Goal: Download file/media

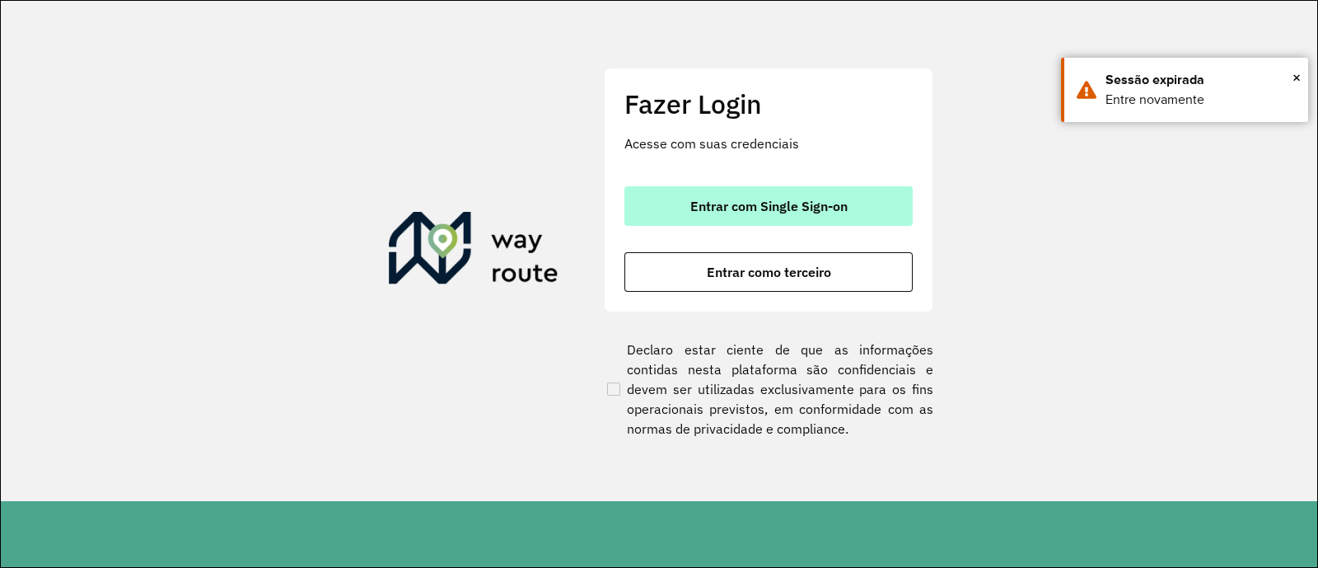
click at [771, 205] on span "Entrar com Single Sign-on" at bounding box center [768, 205] width 157 height 13
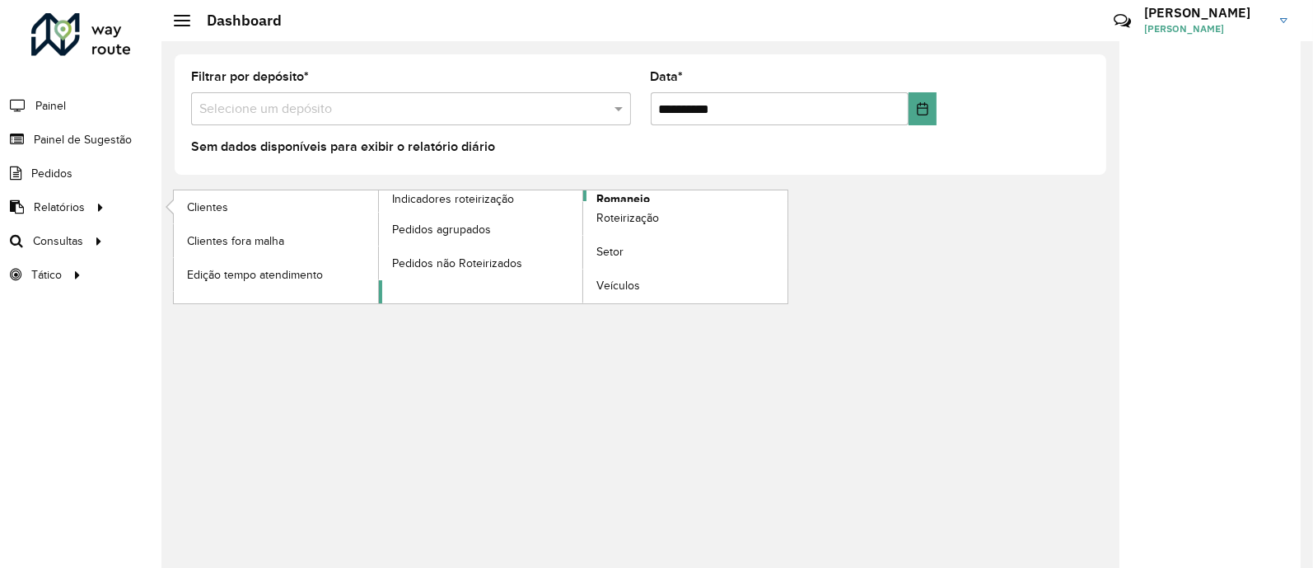
click at [629, 197] on span "Romaneio" at bounding box center [623, 198] width 54 height 17
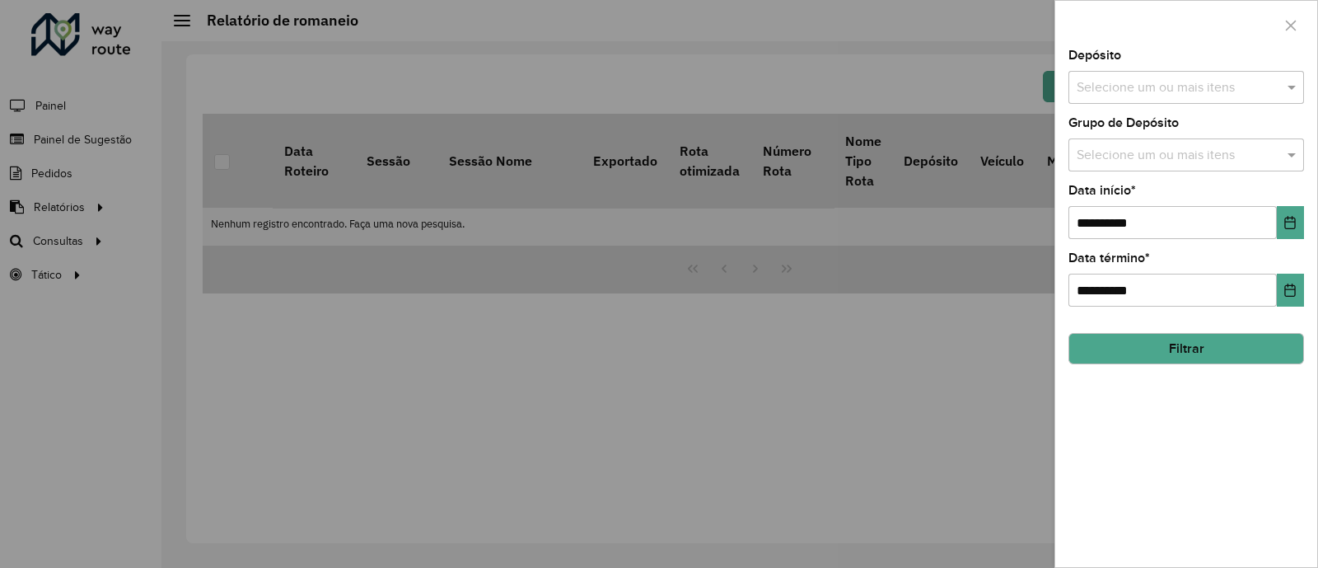
click at [1190, 91] on input "text" at bounding box center [1177, 88] width 211 height 20
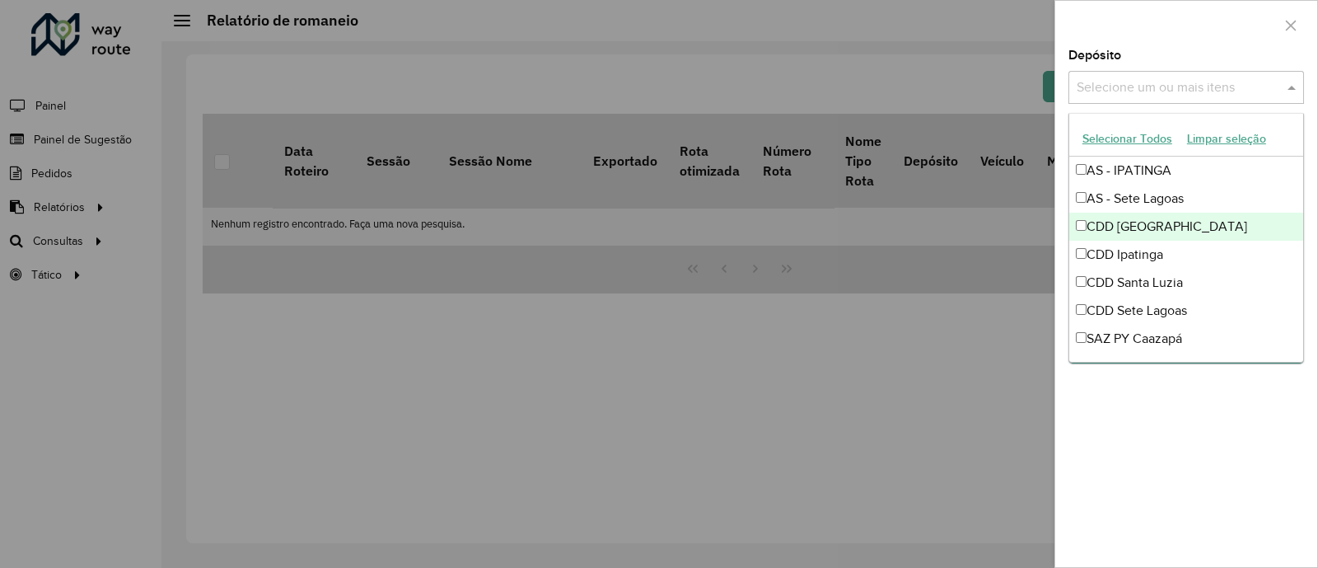
click at [1136, 225] on div "CDD [GEOGRAPHIC_DATA]" at bounding box center [1186, 227] width 234 height 28
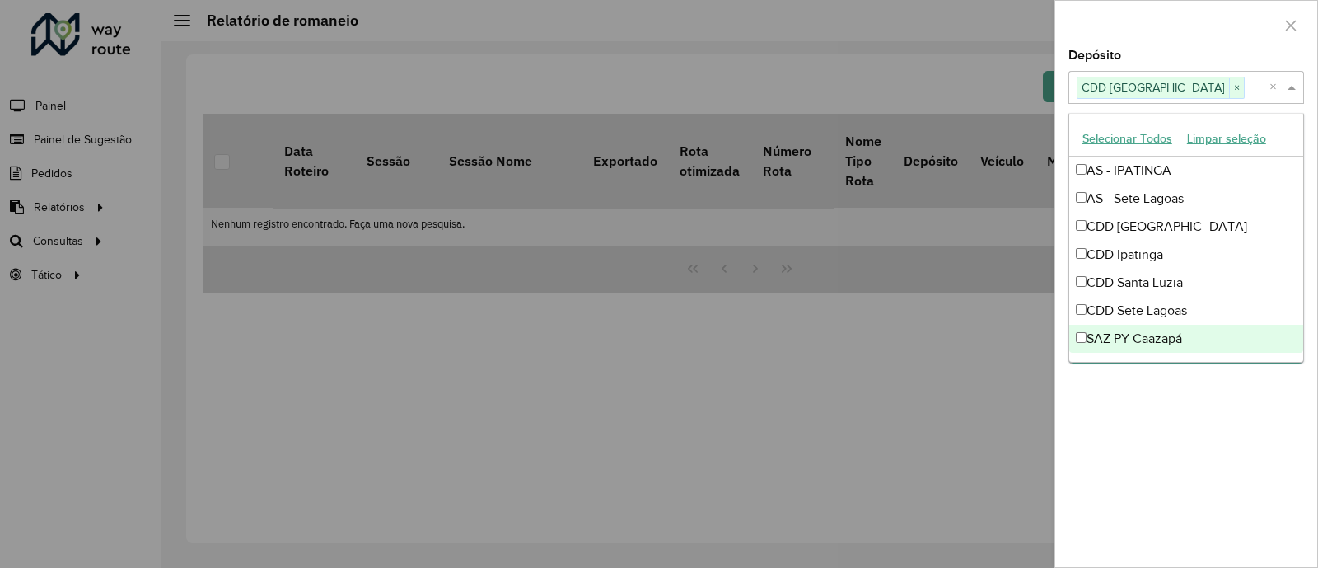
click at [1219, 458] on div "**********" at bounding box center [1186, 307] width 262 height 517
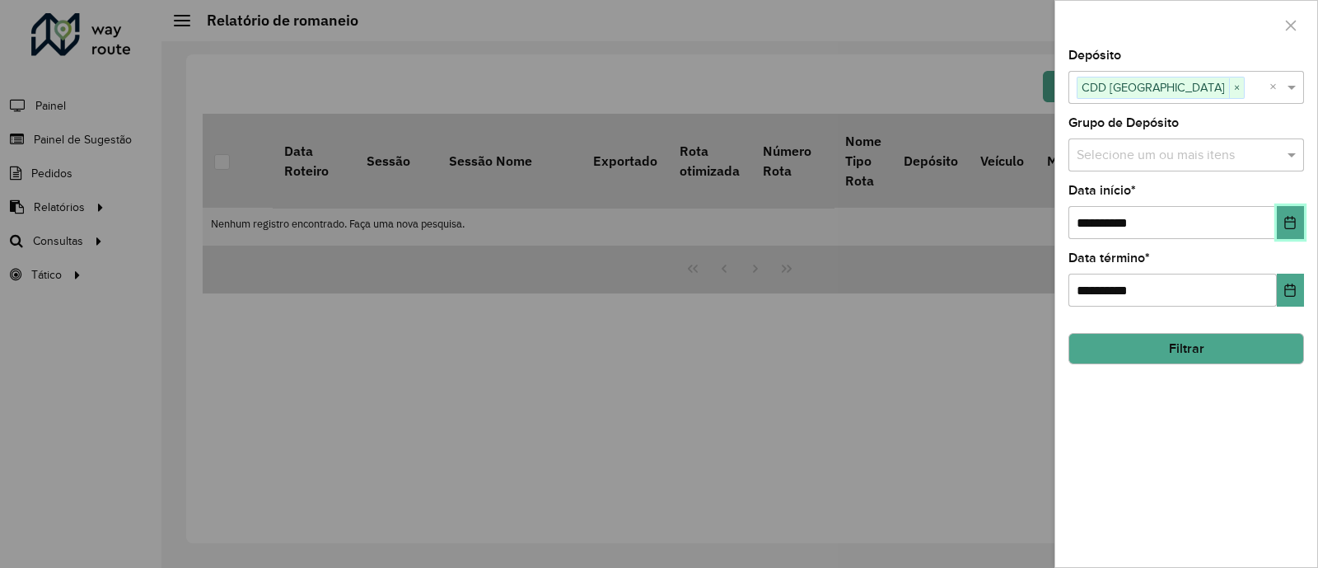
click at [1286, 217] on icon "Choose Date" at bounding box center [1289, 222] width 13 height 13
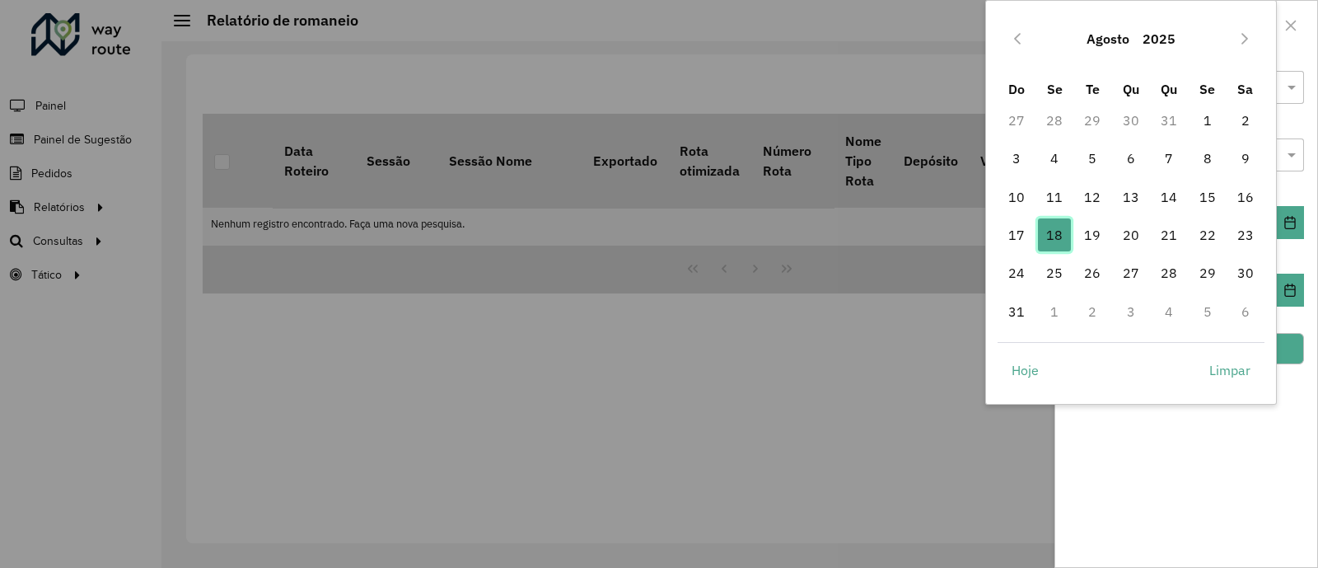
click at [1055, 230] on span "18" at bounding box center [1054, 234] width 33 height 33
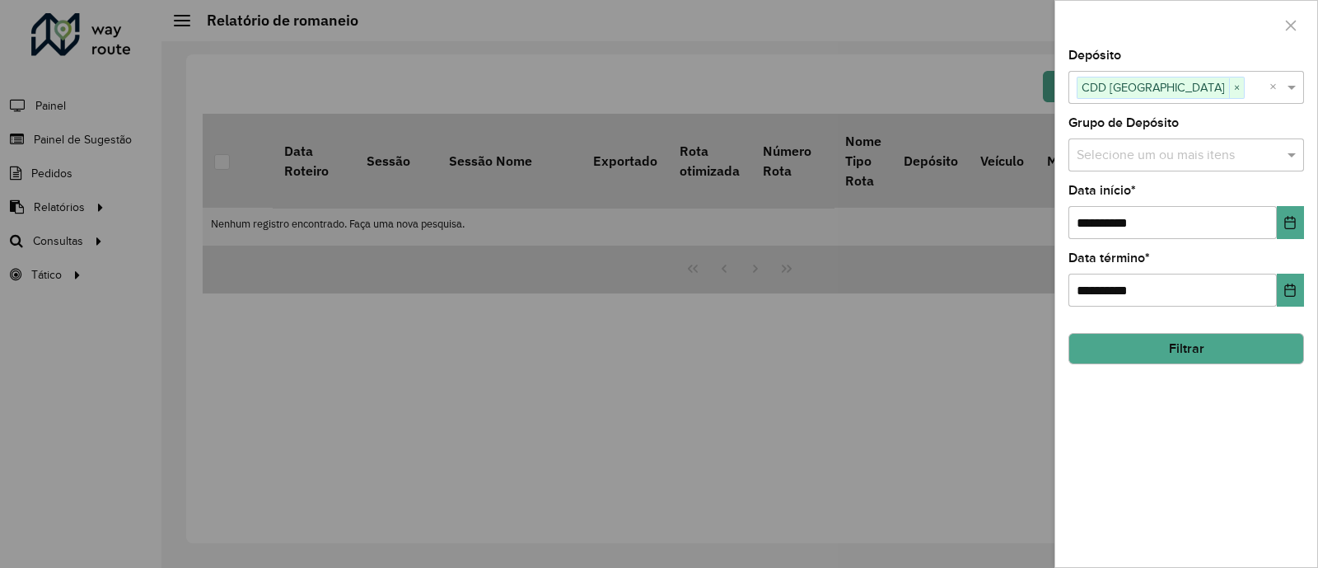
click at [1223, 354] on button "Filtrar" at bounding box center [1186, 348] width 236 height 31
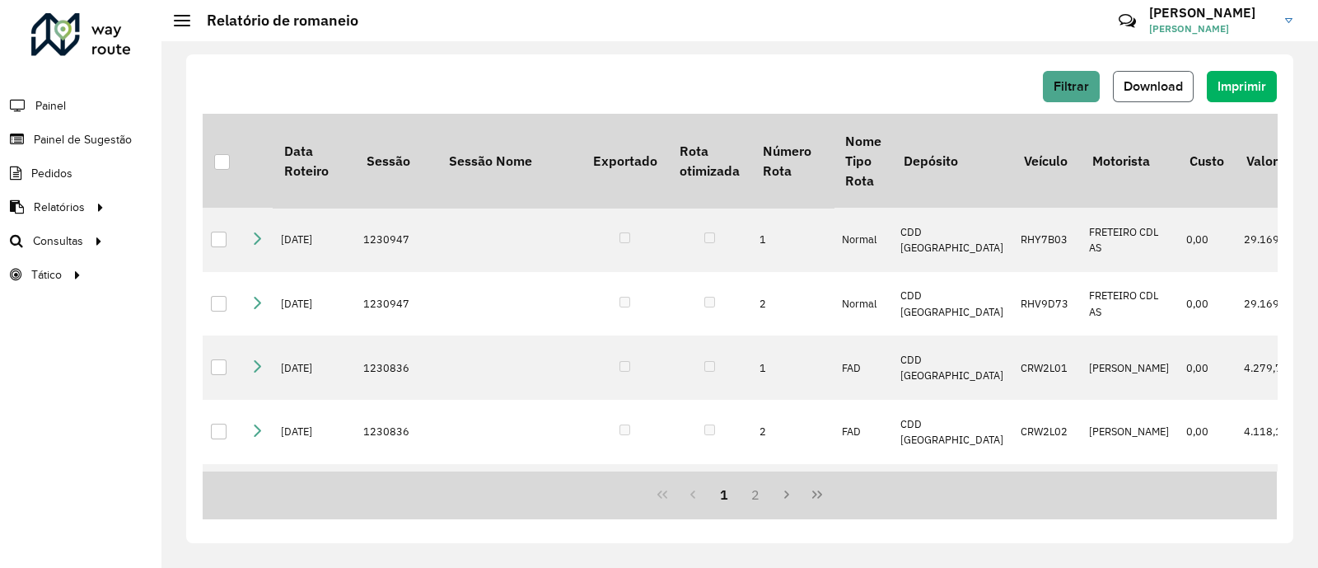
click at [1151, 80] on span "Download" at bounding box center [1153, 86] width 59 height 14
click at [1157, 81] on span "Download" at bounding box center [1153, 86] width 59 height 14
